Goal: Transaction & Acquisition: Purchase product/service

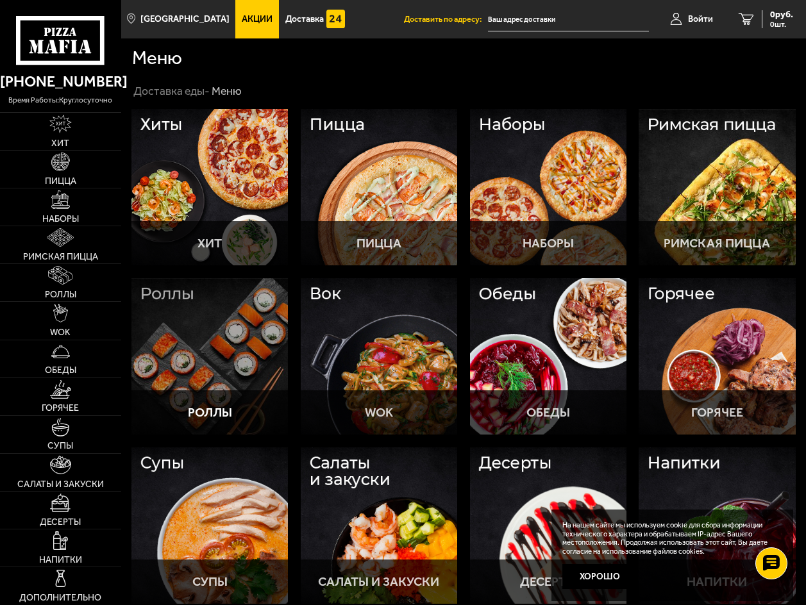
click at [232, 299] on div at bounding box center [209, 356] width 156 height 156
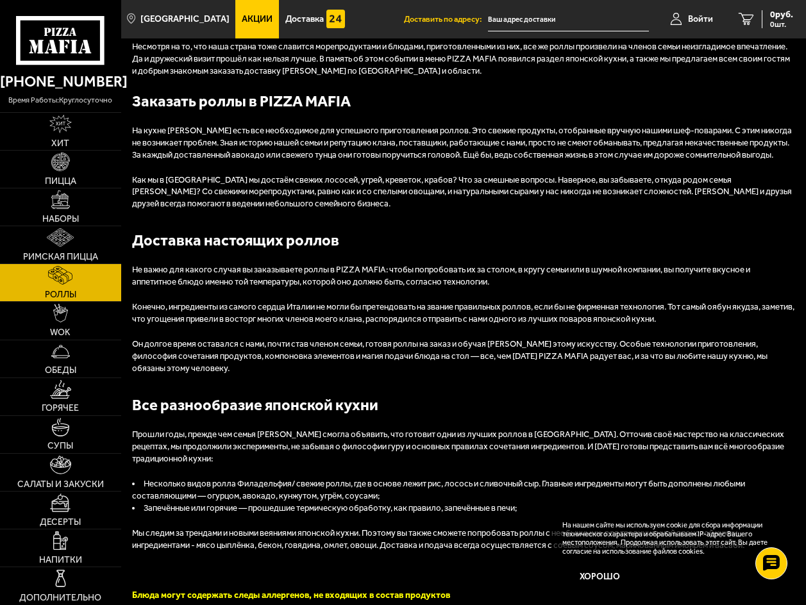
scroll to position [2288, 0]
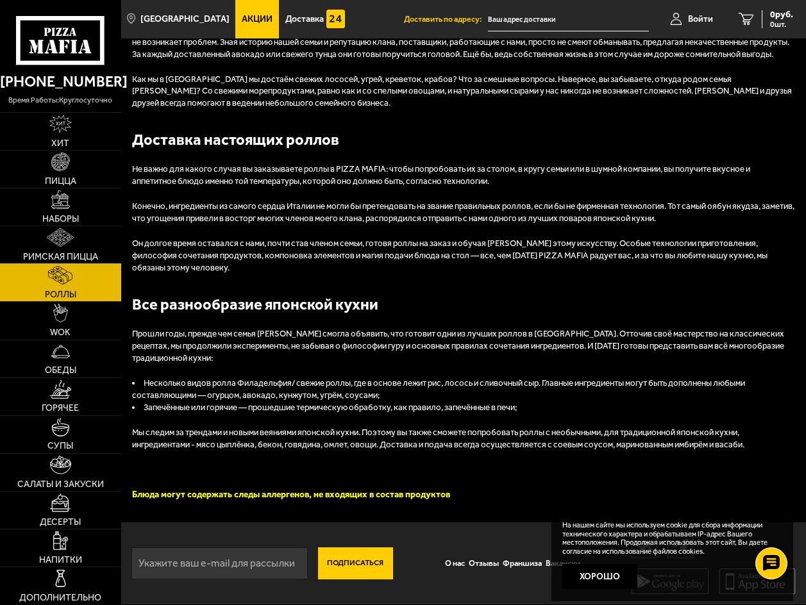
click at [58, 249] on link "Римская пицца" at bounding box center [60, 244] width 121 height 37
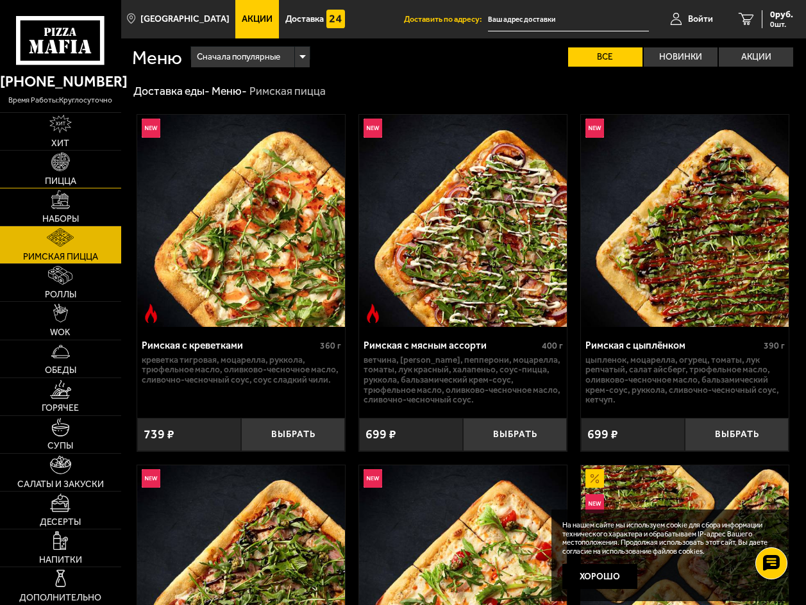
click at [73, 170] on link "Пицца" at bounding box center [60, 169] width 121 height 37
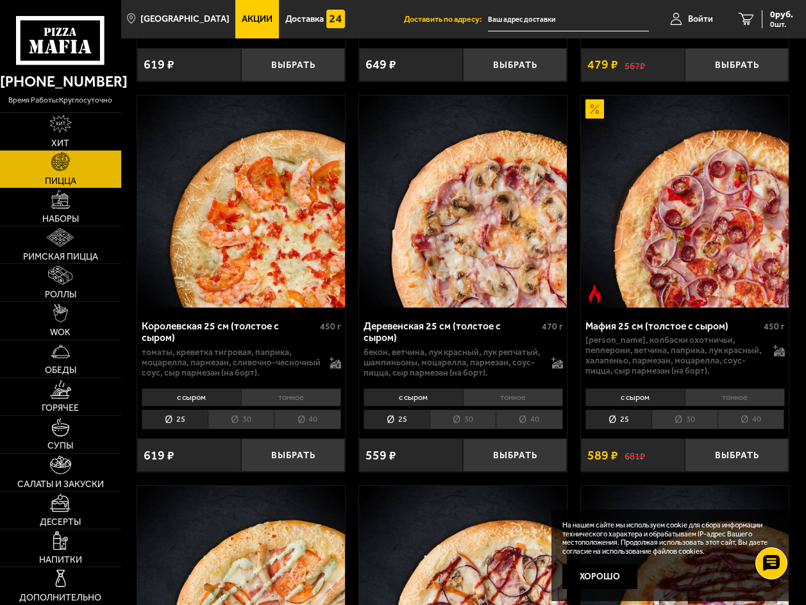
scroll to position [1987, 0]
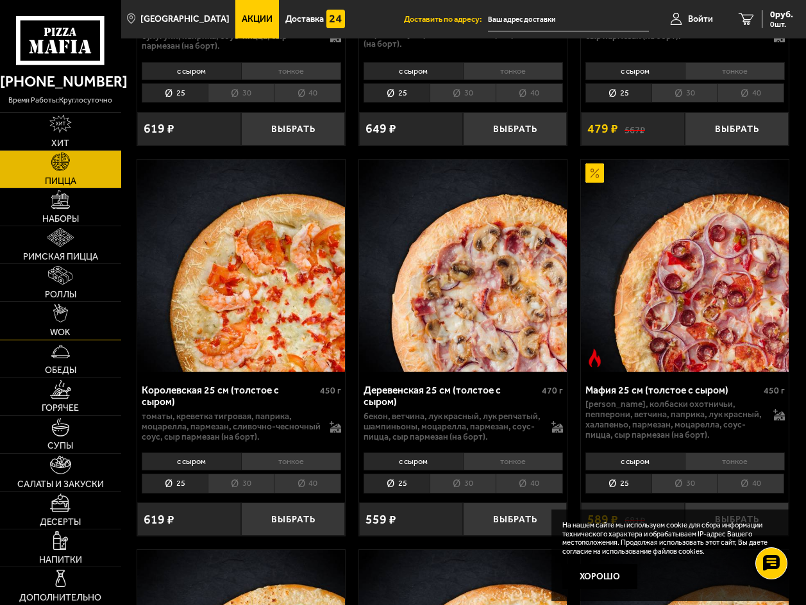
click at [64, 311] on img at bounding box center [60, 313] width 15 height 19
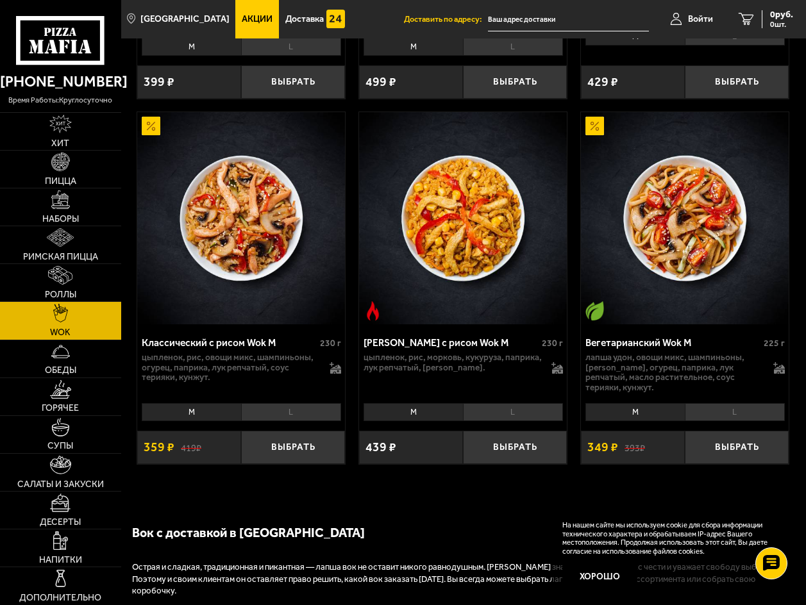
scroll to position [1730, 0]
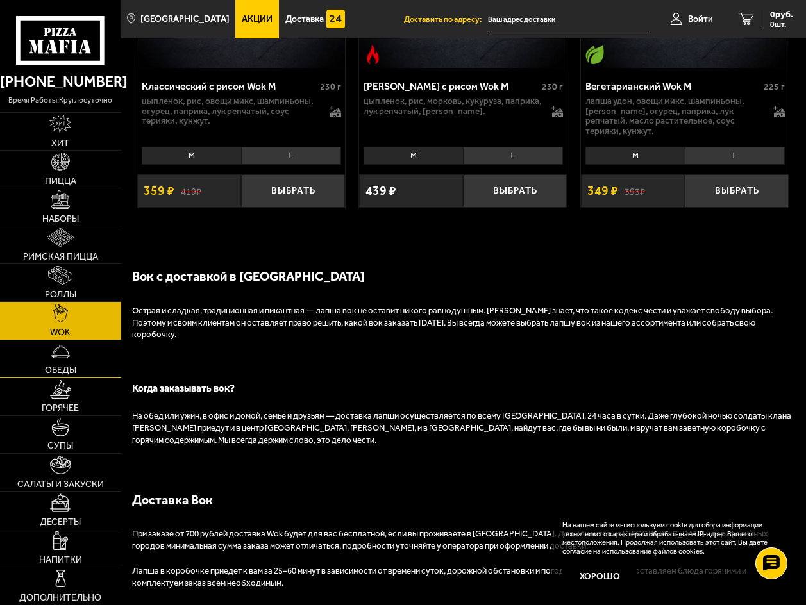
click at [62, 353] on img at bounding box center [60, 351] width 19 height 19
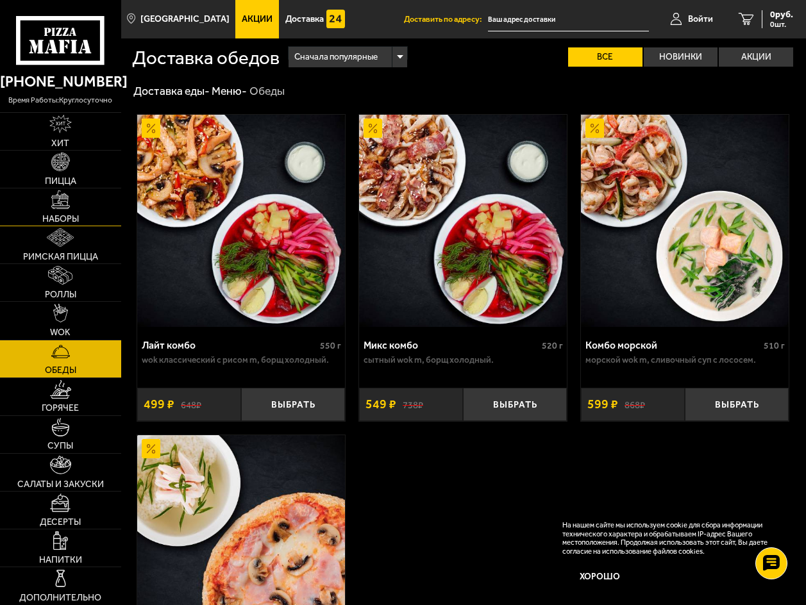
click at [77, 200] on link "Наборы" at bounding box center [60, 206] width 121 height 37
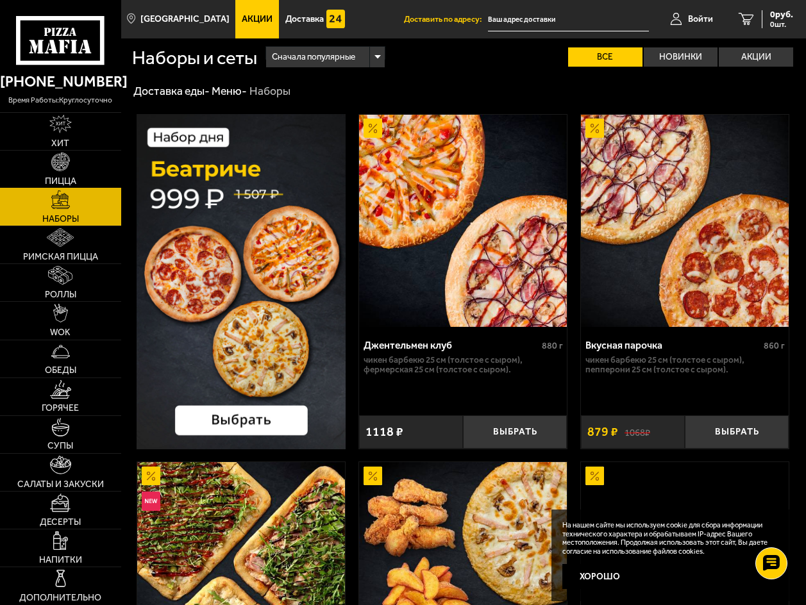
click at [64, 158] on img at bounding box center [60, 162] width 19 height 19
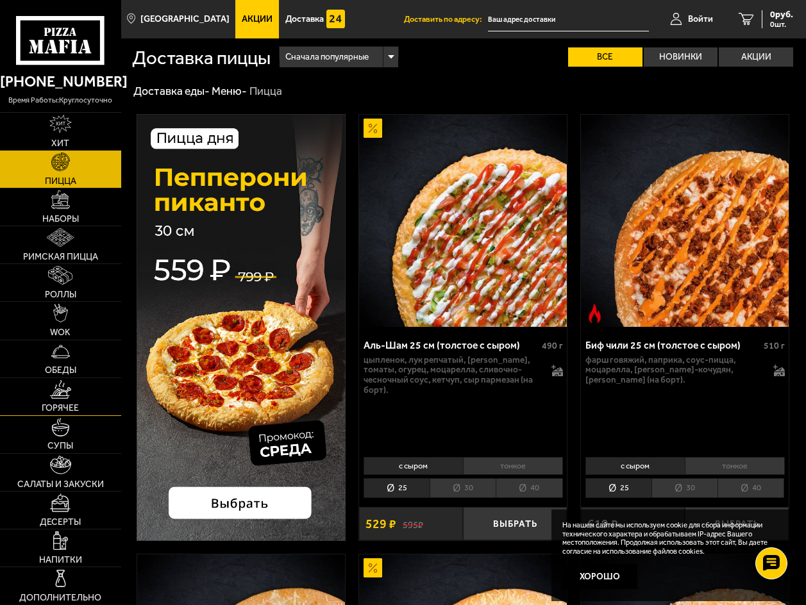
click at [51, 408] on span "Горячее" at bounding box center [60, 408] width 37 height 9
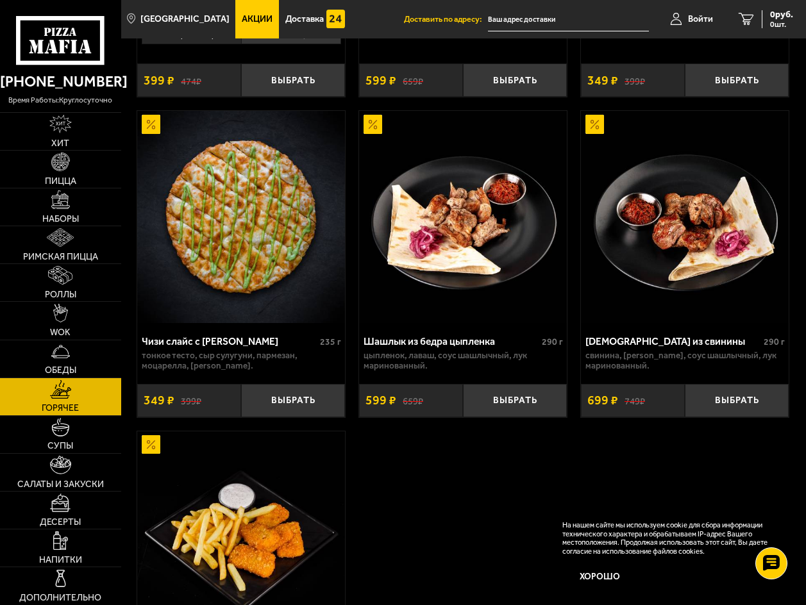
scroll to position [1694, 0]
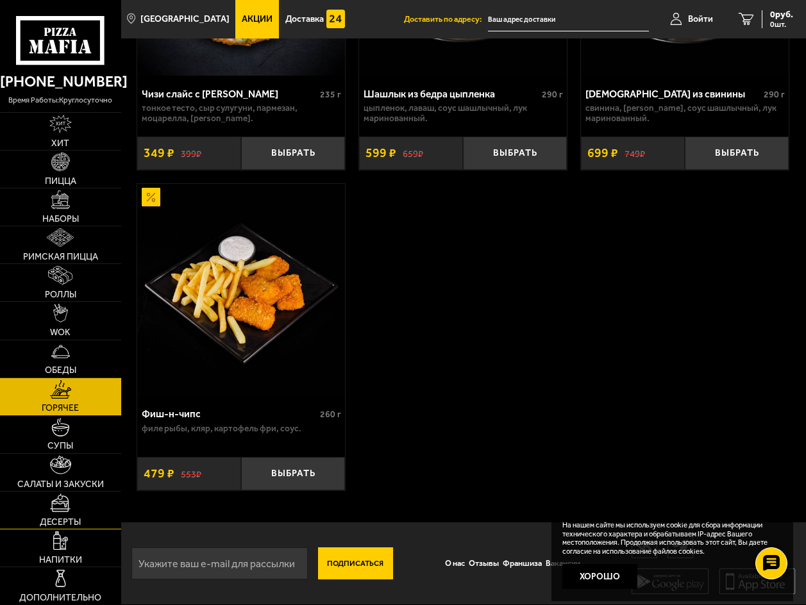
click at [69, 502] on img at bounding box center [60, 502] width 21 height 19
